Goal: Task Accomplishment & Management: Manage account settings

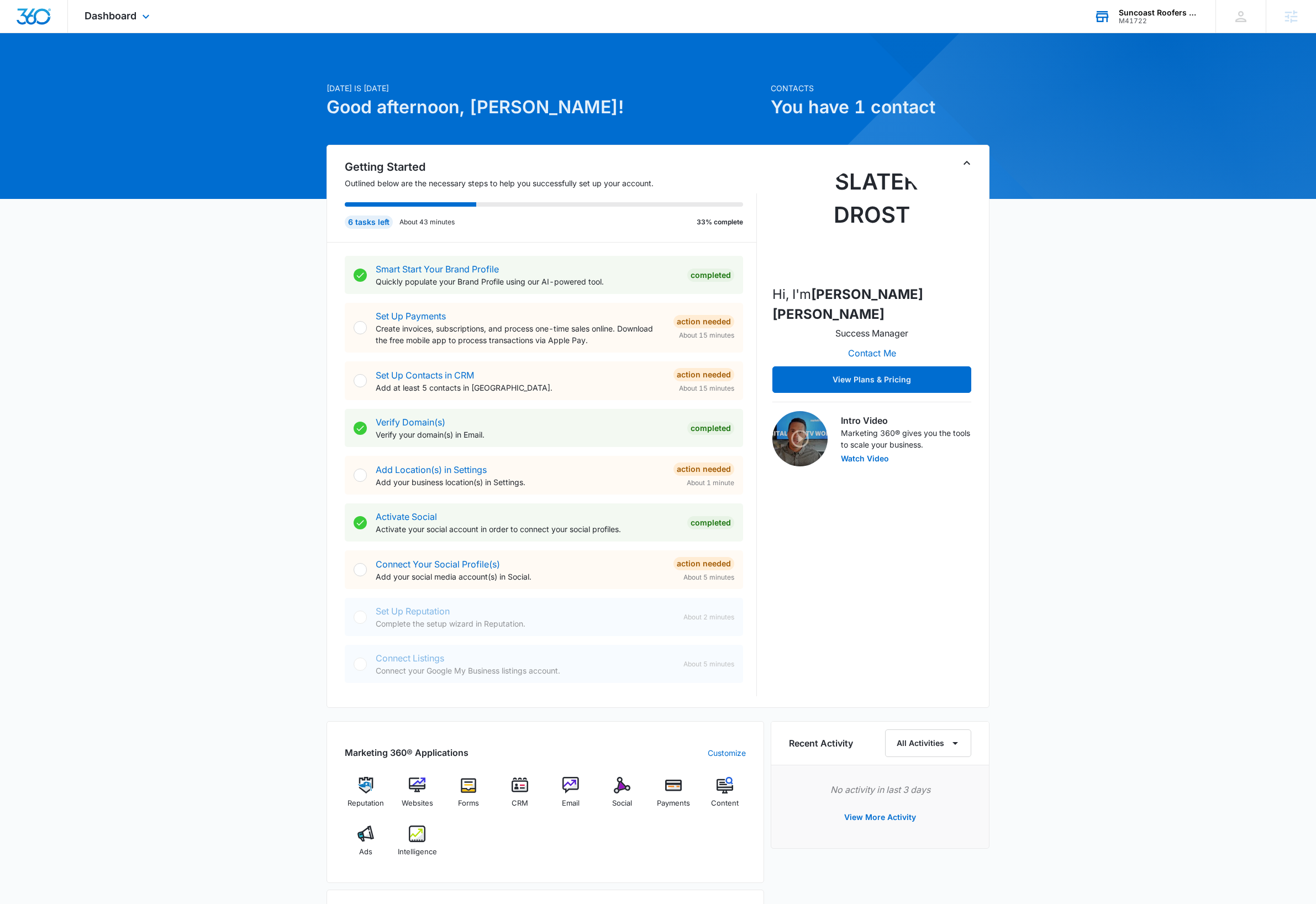
click at [1141, 22] on div "M41722" at bounding box center [1158, 20] width 81 height 7
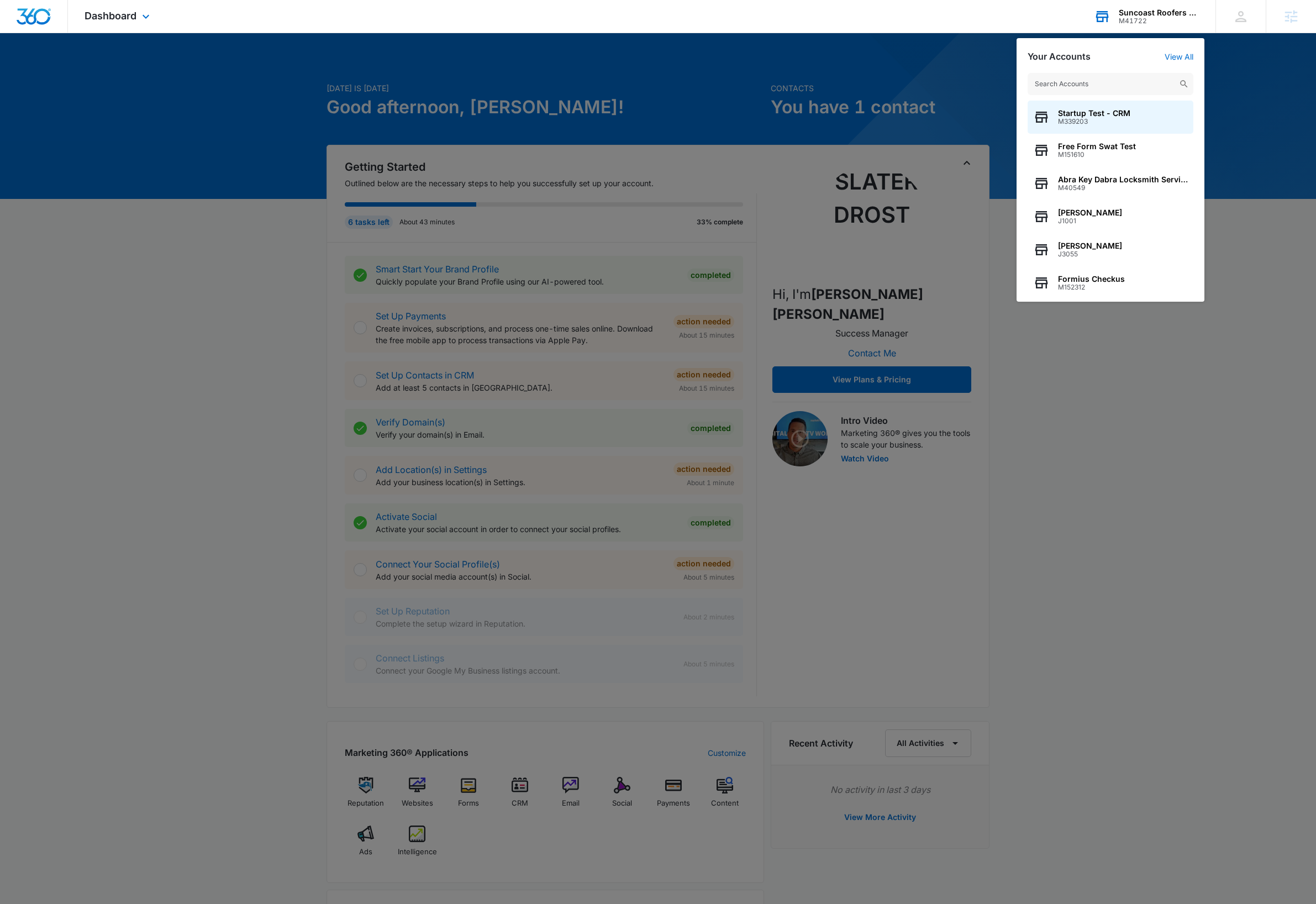
click at [1108, 86] on input "text" at bounding box center [1110, 84] width 166 height 22
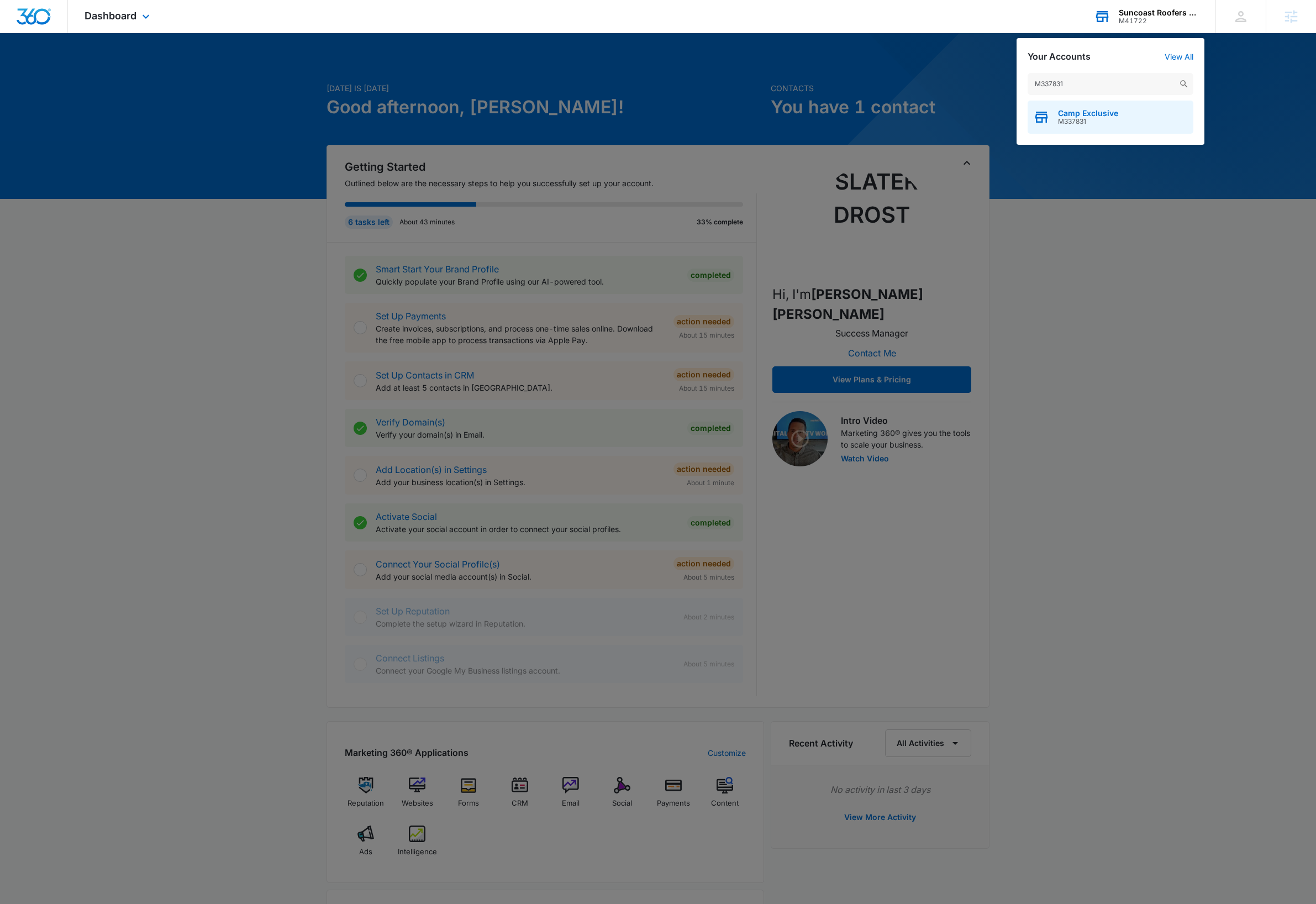
type input "M337831"
click at [1124, 117] on div "Camp Exclusive M337831" at bounding box center [1110, 117] width 166 height 33
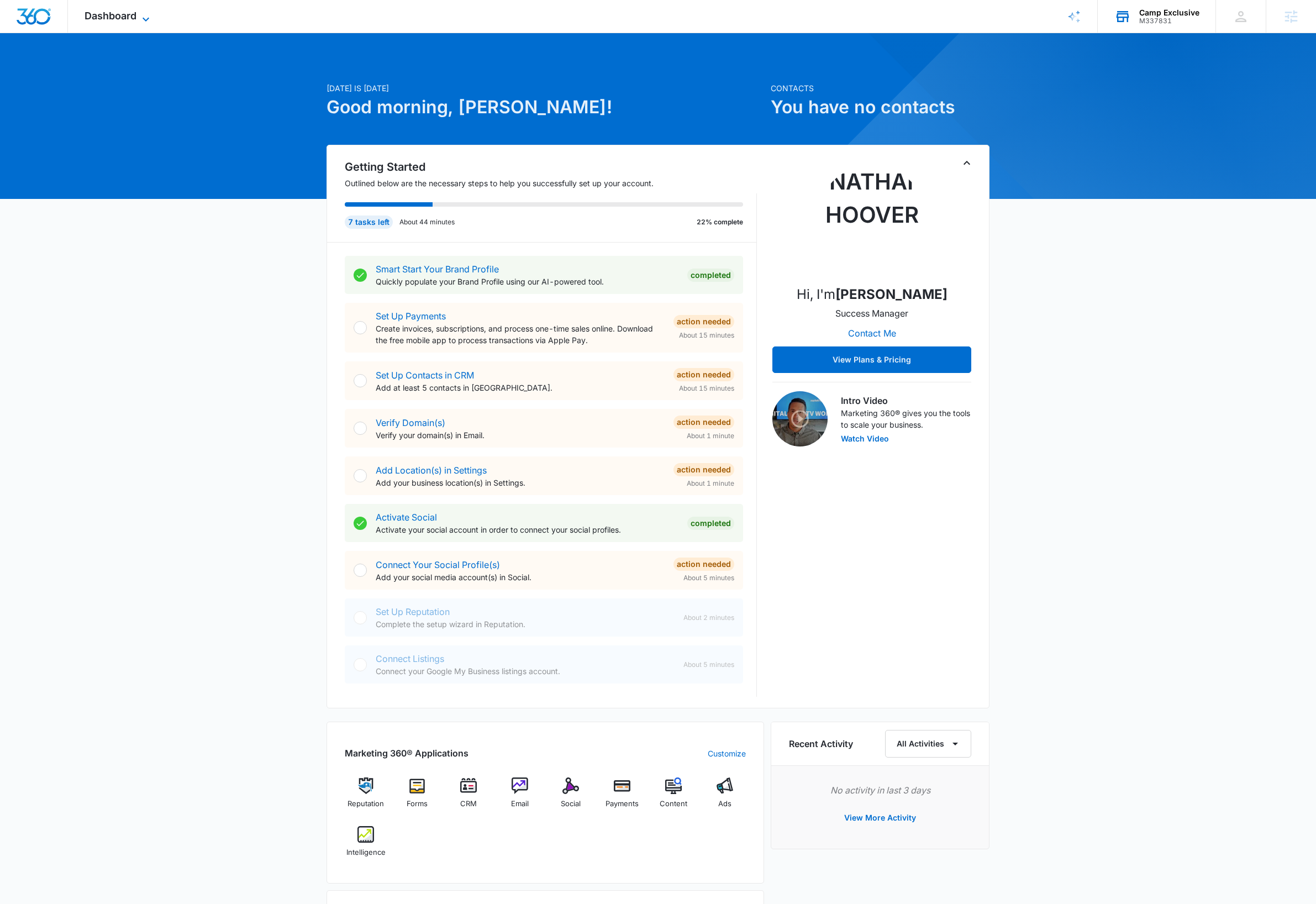
click at [148, 16] on icon at bounding box center [146, 20] width 14 height 14
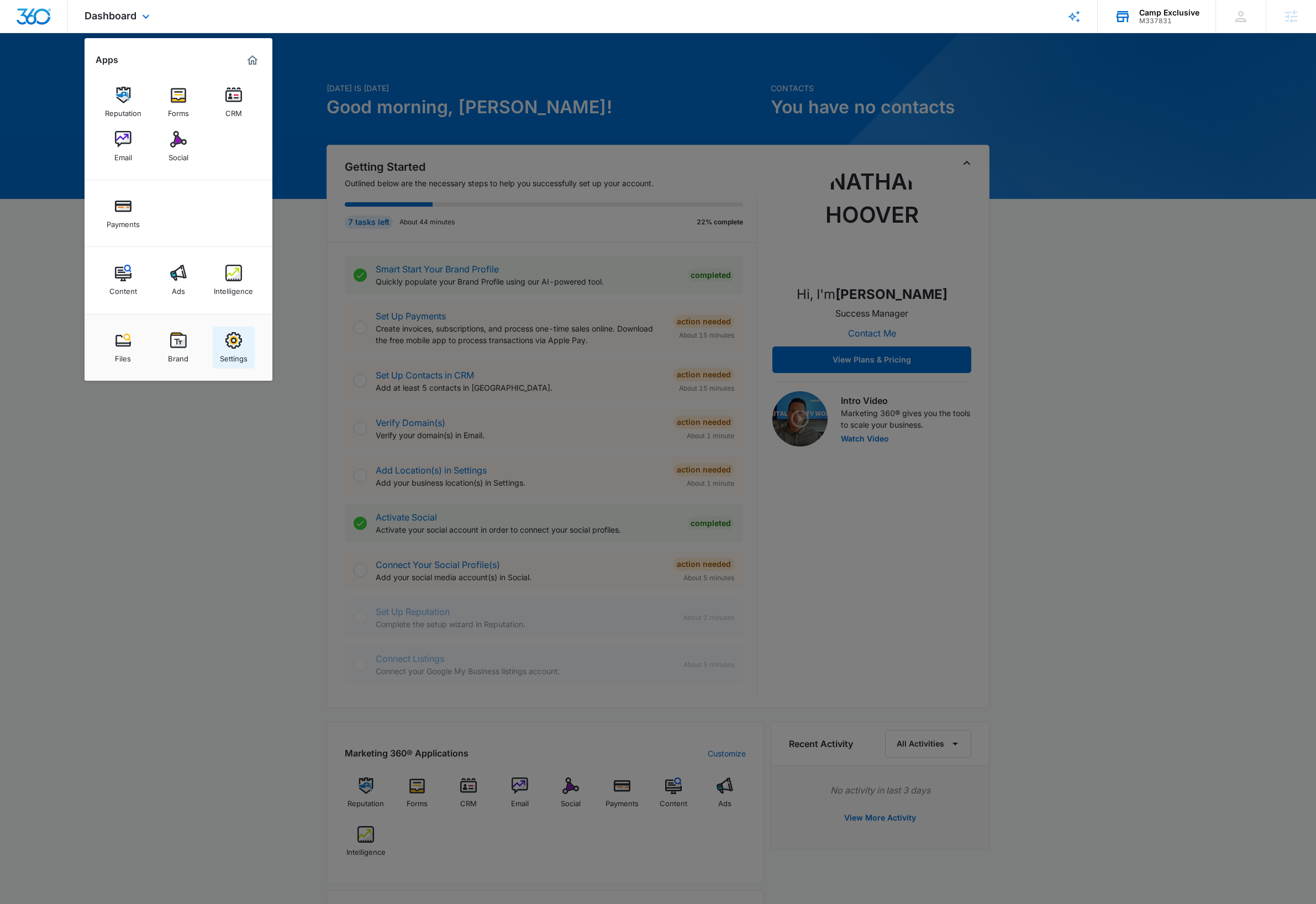
click at [241, 351] on div "Settings" at bounding box center [234, 356] width 28 height 14
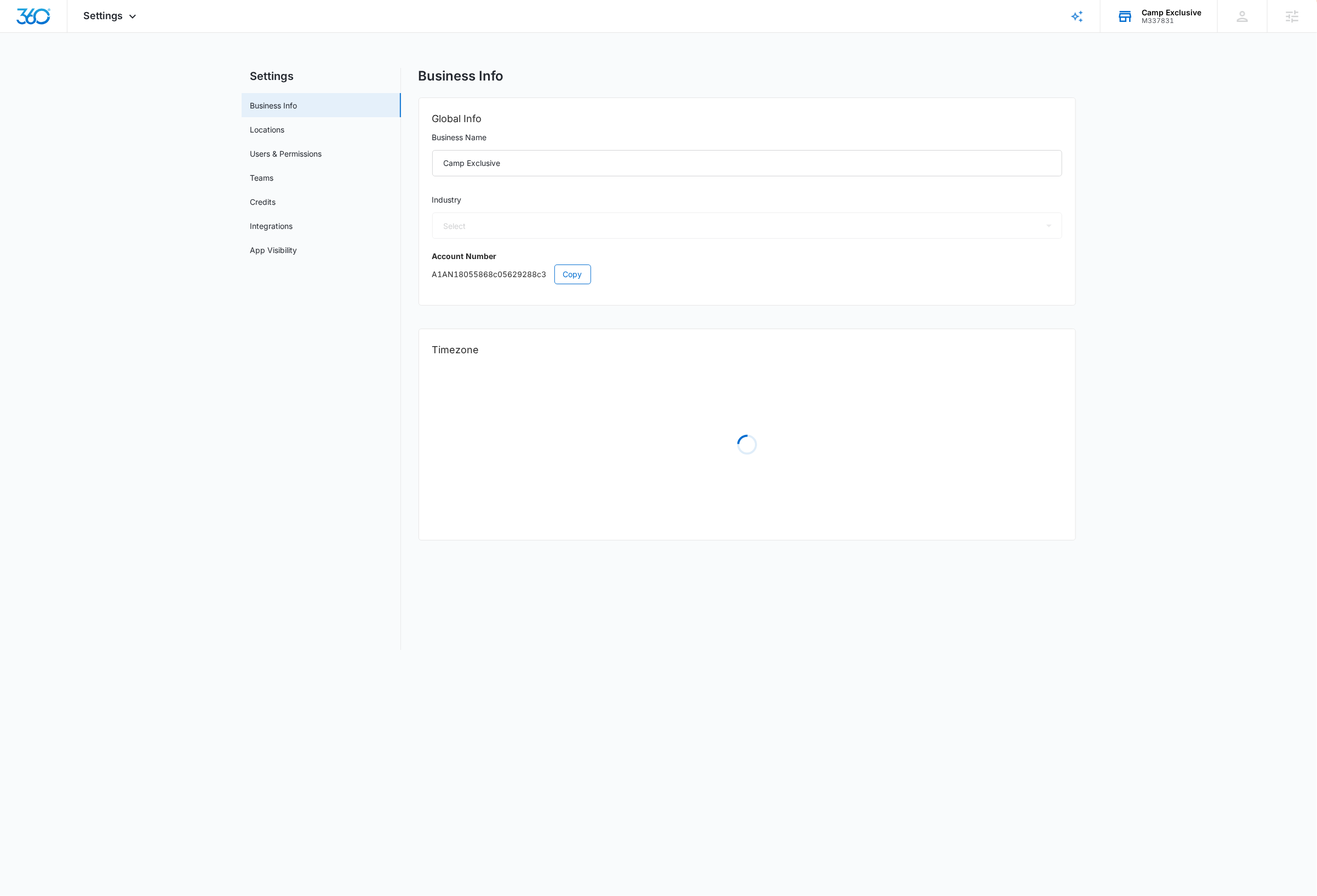
select select "35"
select select "US"
select select "America/[GEOGRAPHIC_DATA]"
click at [291, 152] on link "Users & Permissions" at bounding box center [286, 153] width 72 height 11
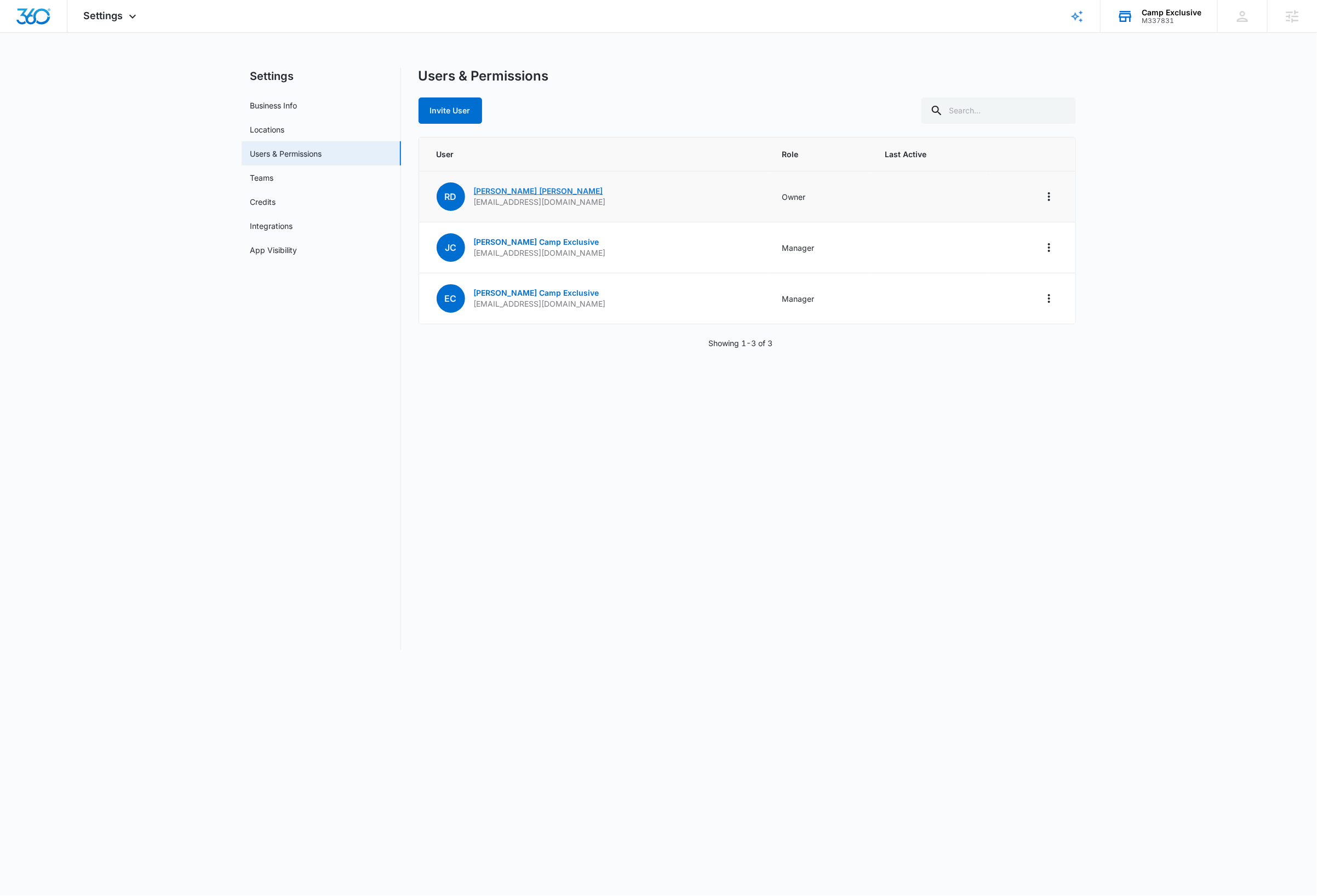
click at [502, 193] on link "[PERSON_NAME]" at bounding box center [538, 191] width 130 height 9
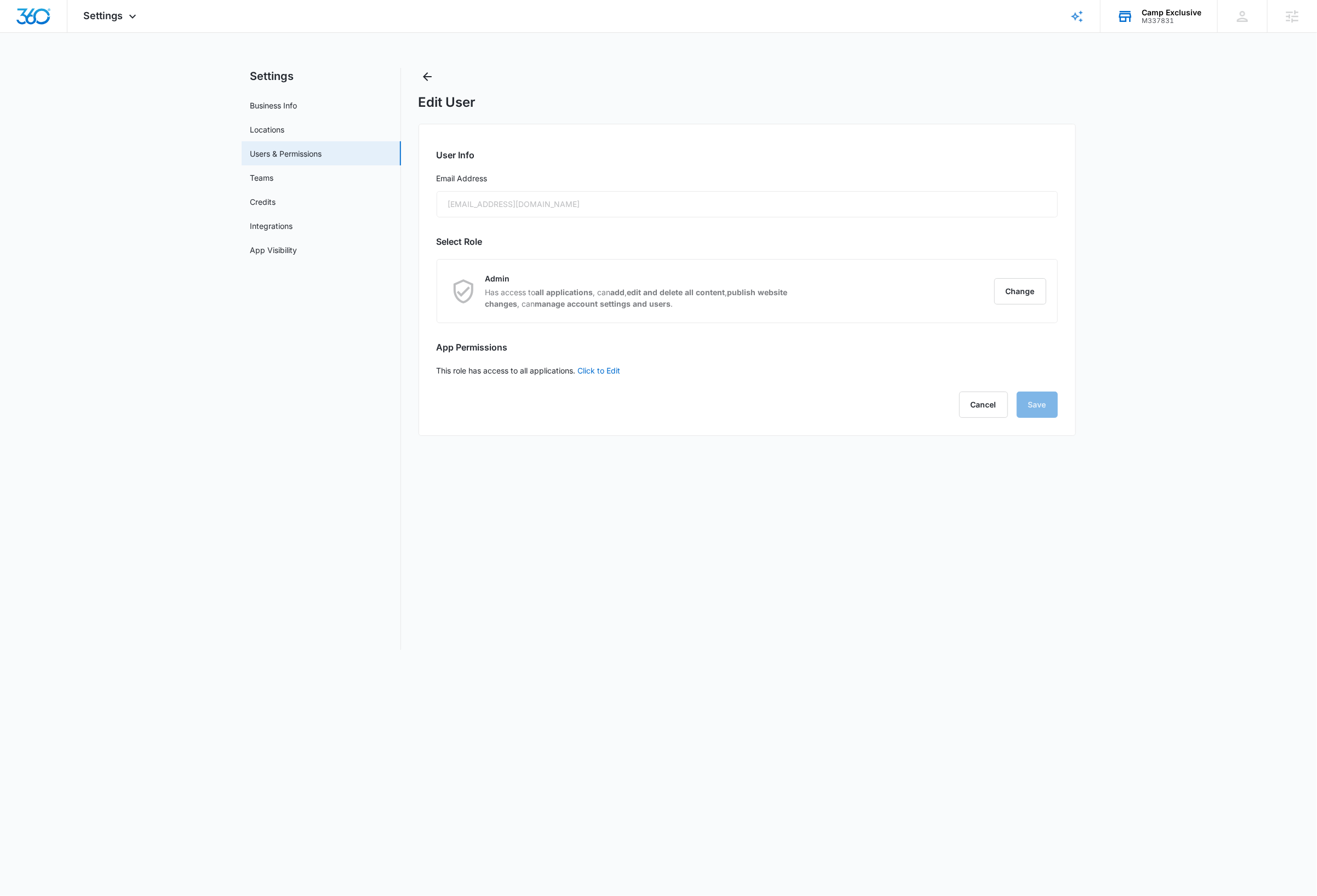
click at [554, 203] on div "[EMAIL_ADDRESS][DOMAIN_NAME]" at bounding box center [746, 204] width 621 height 26
click at [316, 154] on link "Users & Permissions" at bounding box center [286, 153] width 72 height 11
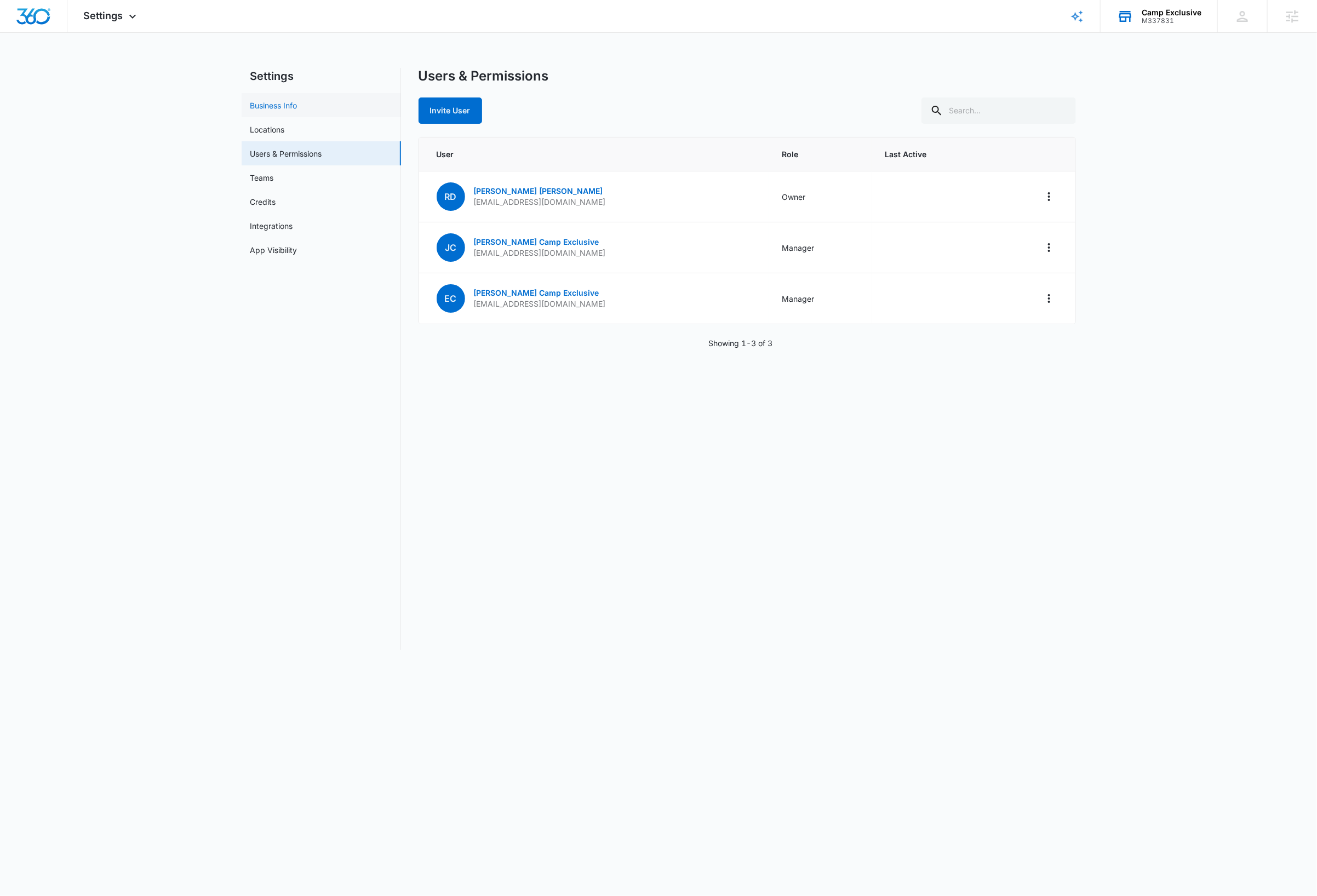
click at [277, 105] on link "Business Info" at bounding box center [274, 105] width 47 height 11
select select "35"
select select "US"
select select "America/[GEOGRAPHIC_DATA]"
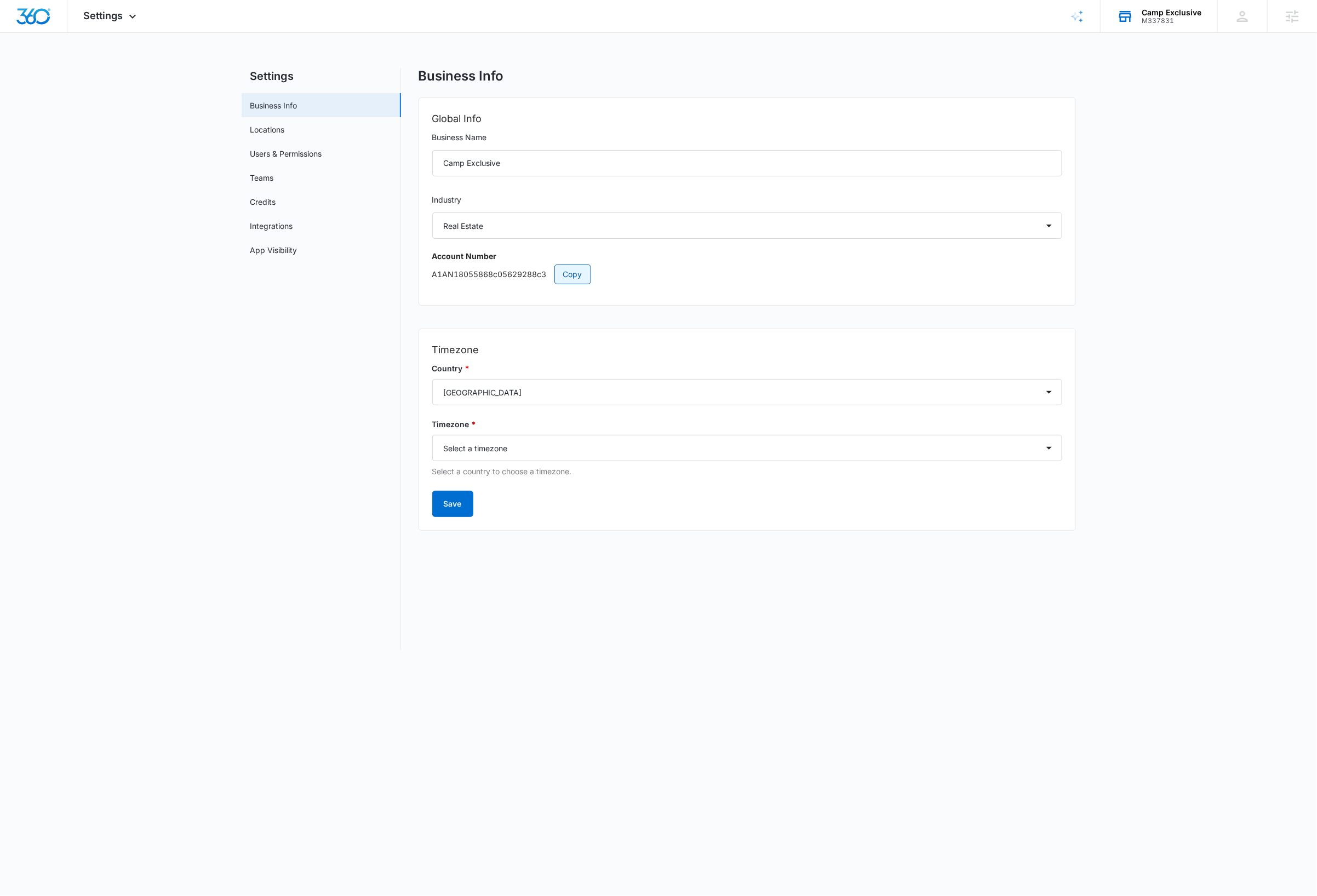
click at [574, 272] on span "Copy" at bounding box center [573, 275] width 19 height 12
